Goal: Check status: Check status

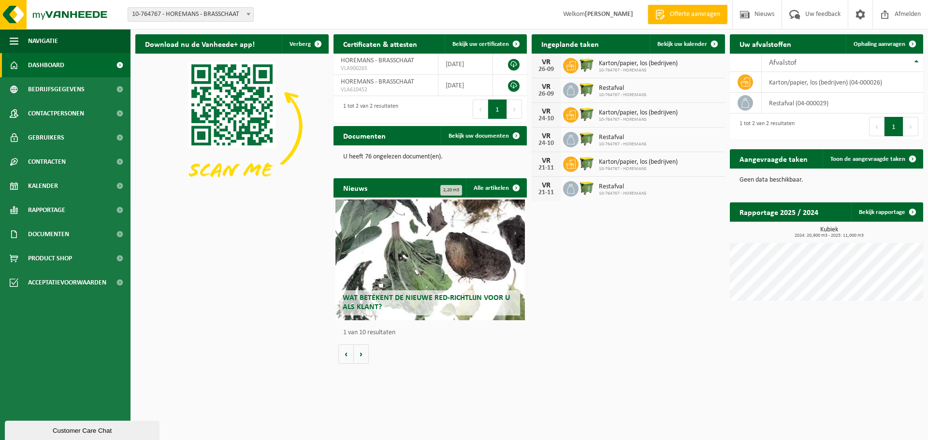
click at [551, 91] on div "26-09" at bounding box center [545, 94] width 19 height 7
click at [717, 43] on span at bounding box center [714, 43] width 19 height 19
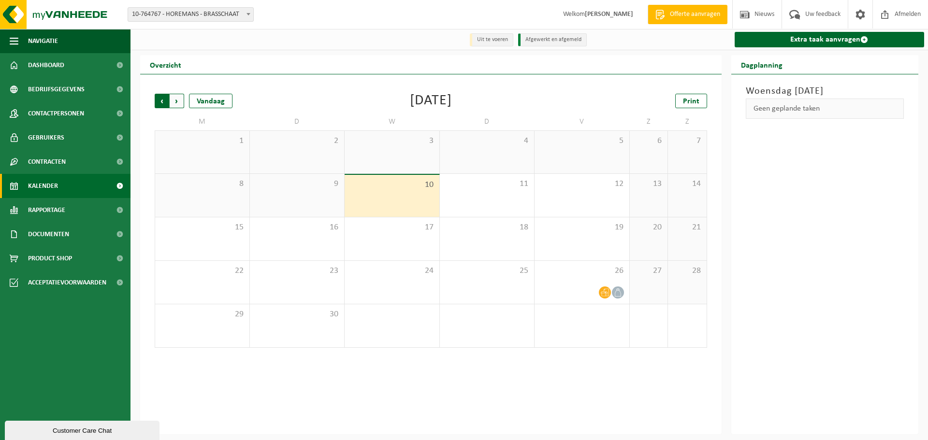
click at [172, 100] on span "Volgende" at bounding box center [177, 101] width 14 height 14
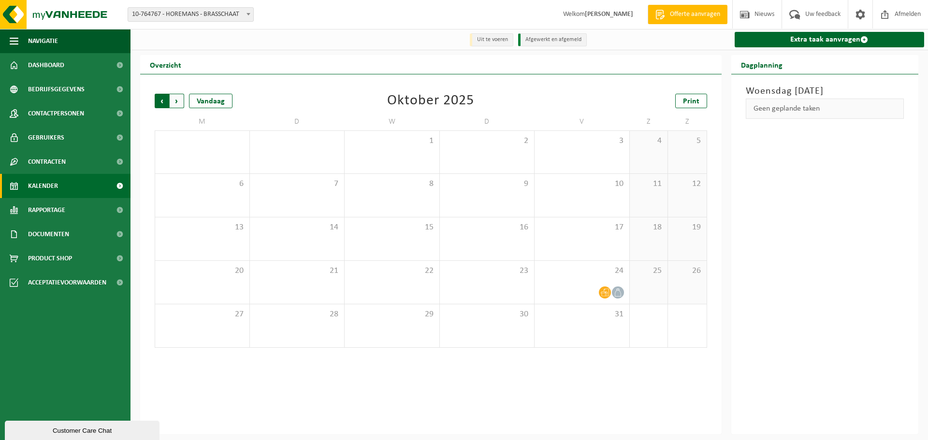
click at [175, 100] on span "Volgende" at bounding box center [177, 101] width 14 height 14
